Goal: Task Accomplishment & Management: Manage account settings

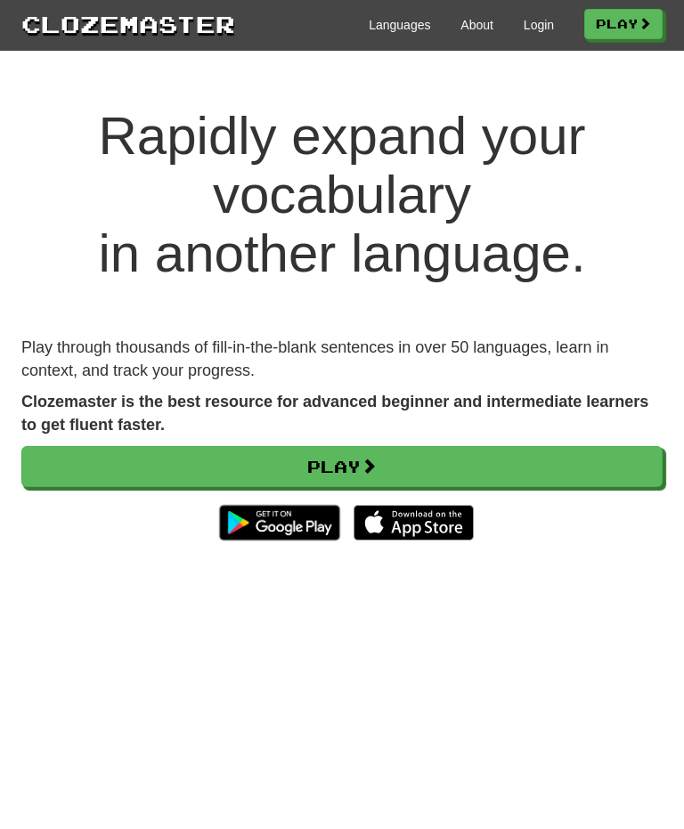
click at [458, 463] on link "Play" at bounding box center [341, 466] width 641 height 41
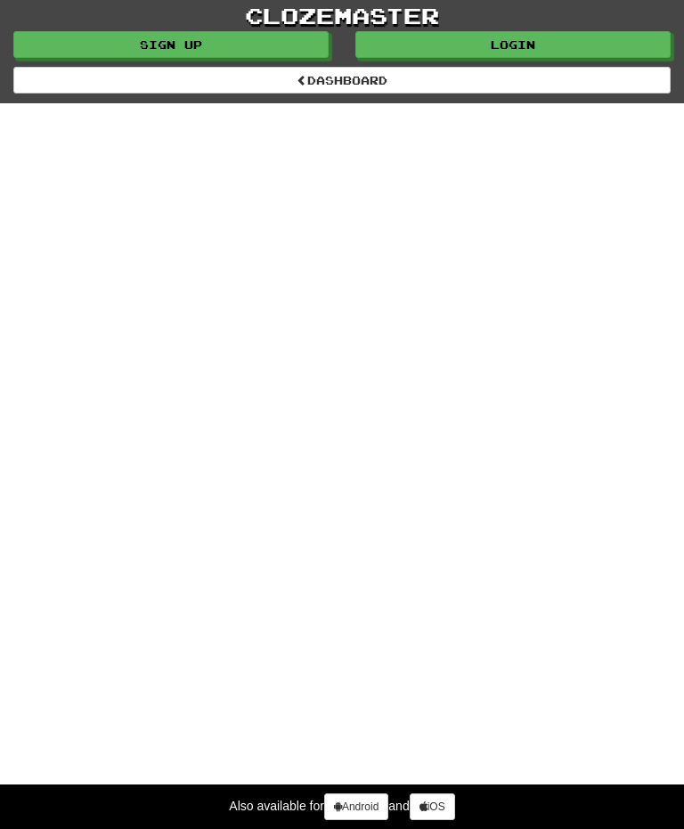
click at [476, 82] on link "dashboard" at bounding box center [341, 80] width 657 height 27
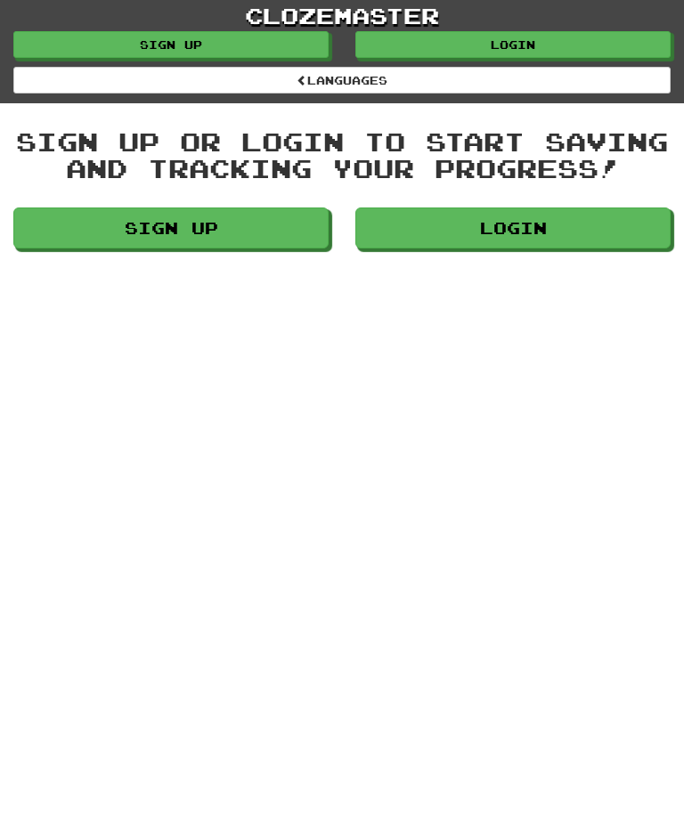
click at [534, 79] on link "Languages" at bounding box center [341, 80] width 657 height 27
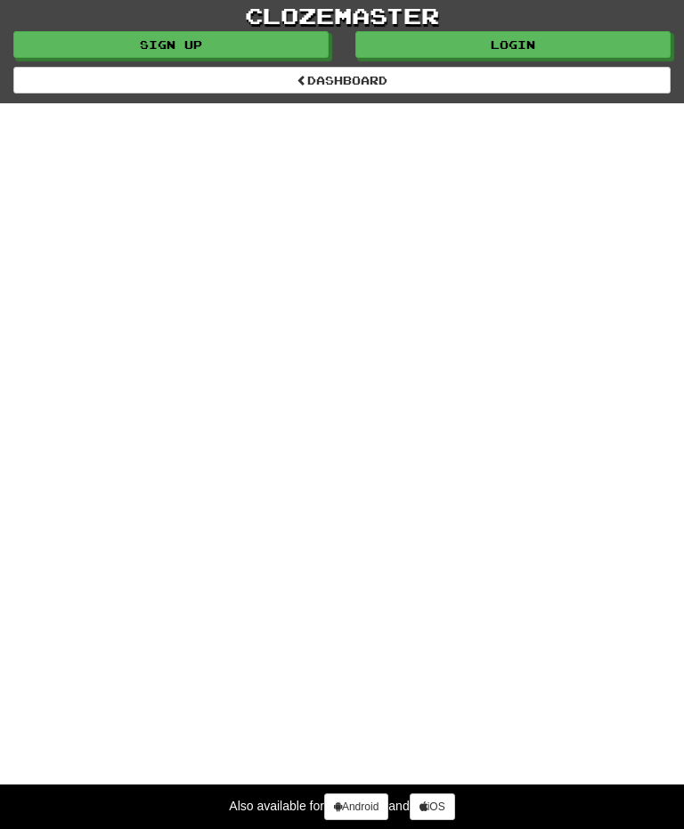
click at [411, 79] on link "dashboard" at bounding box center [341, 80] width 657 height 27
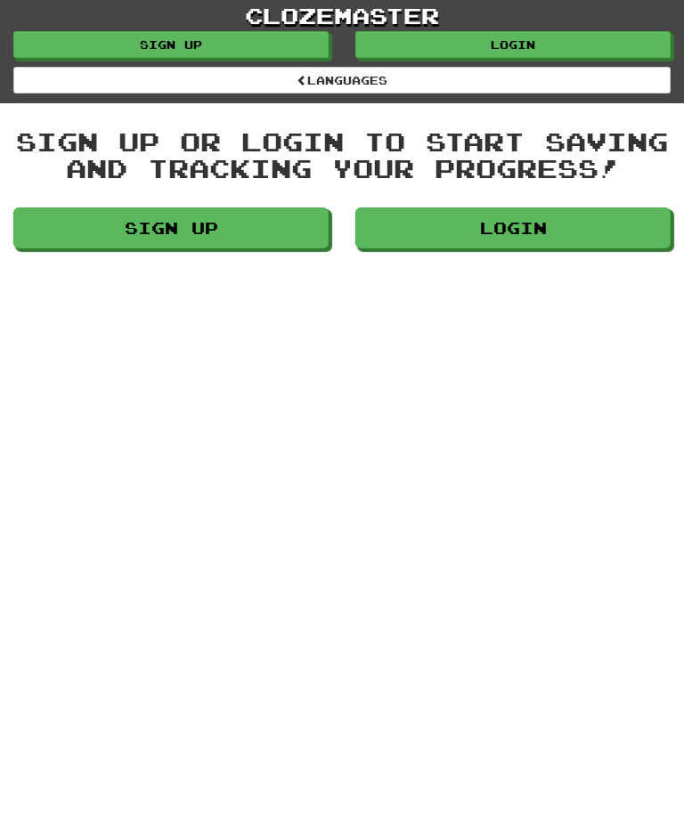
click at [538, 236] on link "Login" at bounding box center [512, 227] width 315 height 41
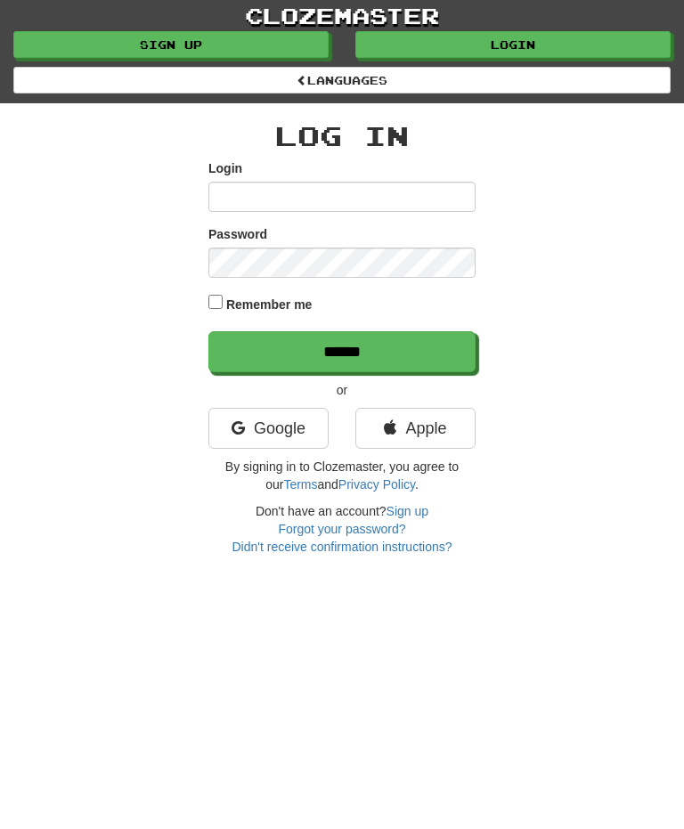
scroll to position [1, 0]
